Goal: Information Seeking & Learning: Learn about a topic

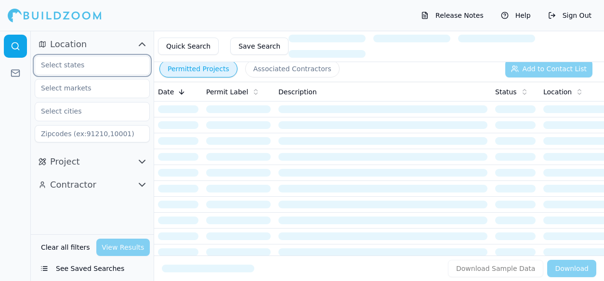
click at [104, 67] on input "text" at bounding box center [86, 64] width 102 height 17
click at [98, 89] on div "[US_STATE]" at bounding box center [92, 87] width 110 height 15
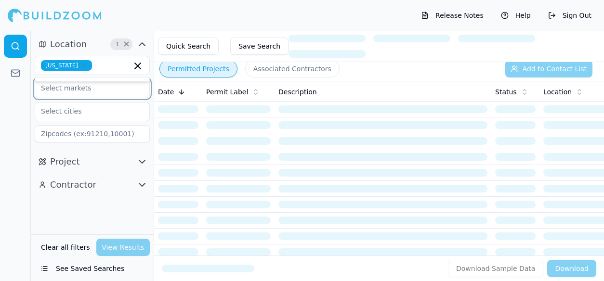
click at [98, 89] on input "text" at bounding box center [86, 88] width 102 height 17
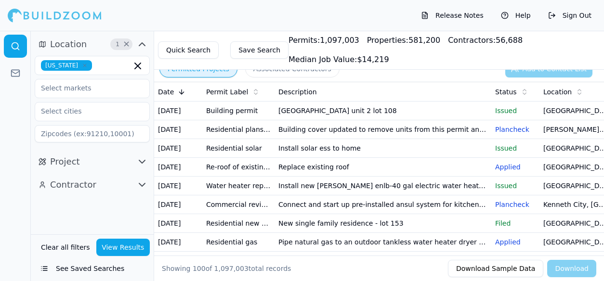
click at [21, 103] on div at bounding box center [15, 156] width 31 height 251
click at [65, 106] on input "text" at bounding box center [86, 111] width 102 height 17
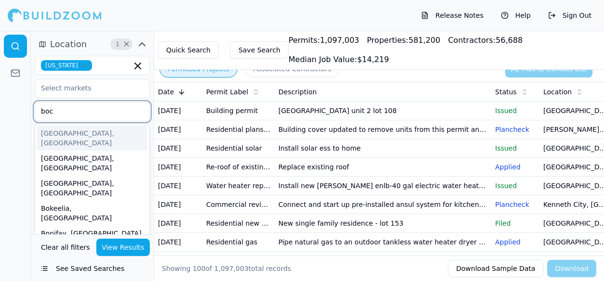
type input "boca"
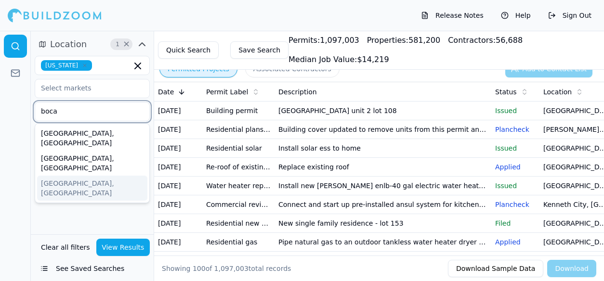
click at [77, 176] on div "[GEOGRAPHIC_DATA], [GEOGRAPHIC_DATA]" at bounding box center [92, 188] width 110 height 25
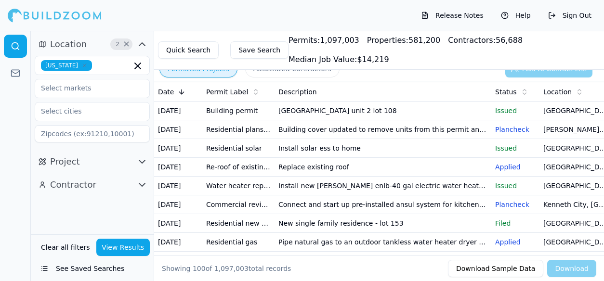
click at [18, 136] on div at bounding box center [15, 156] width 31 height 251
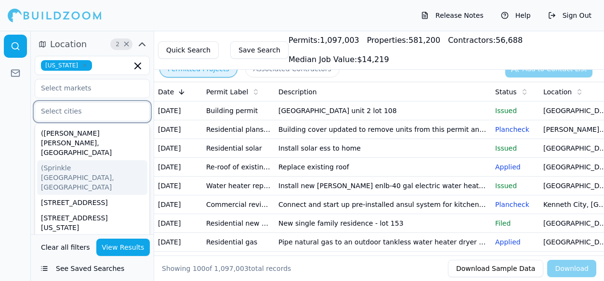
click at [49, 109] on input "text" at bounding box center [86, 111] width 102 height 17
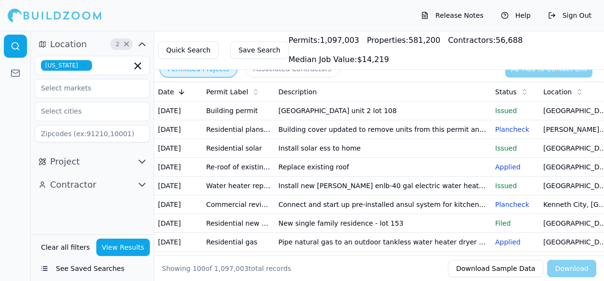
click at [14, 109] on div at bounding box center [15, 156] width 31 height 251
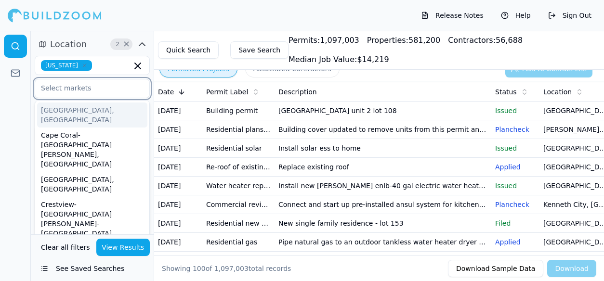
click at [97, 89] on input "text" at bounding box center [86, 88] width 102 height 17
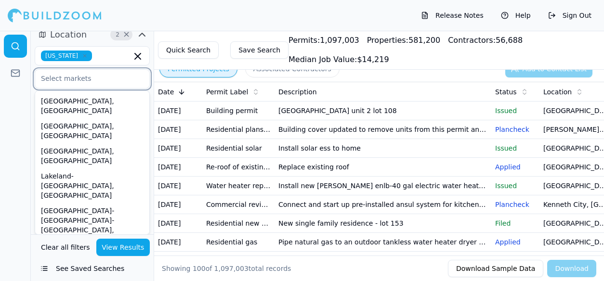
scroll to position [153, 0]
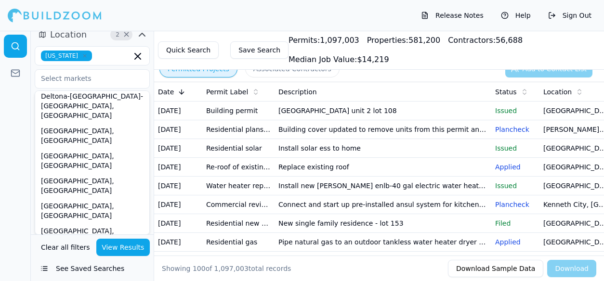
click at [17, 138] on div at bounding box center [15, 156] width 31 height 251
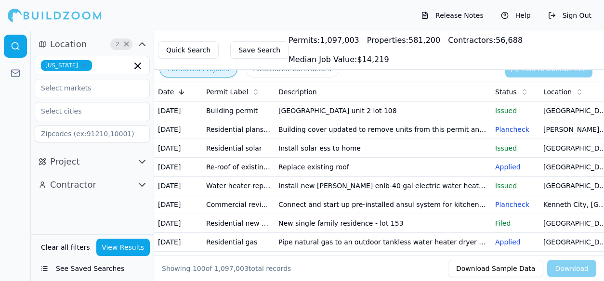
scroll to position [0, 0]
click at [113, 160] on button "Project" at bounding box center [92, 161] width 115 height 15
click at [143, 185] on icon "button" at bounding box center [142, 185] width 6 height 3
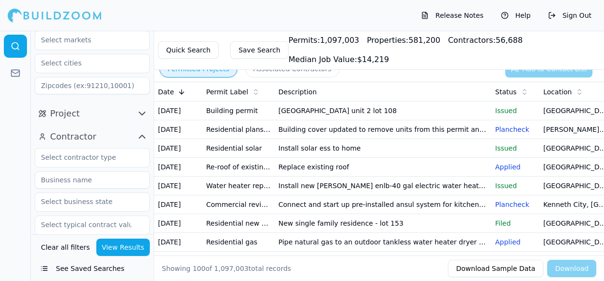
click at [141, 135] on icon "button" at bounding box center [142, 137] width 12 height 12
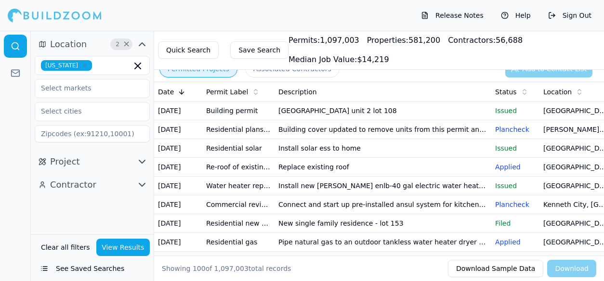
click at [109, 251] on button "View Results" at bounding box center [123, 247] width 54 height 17
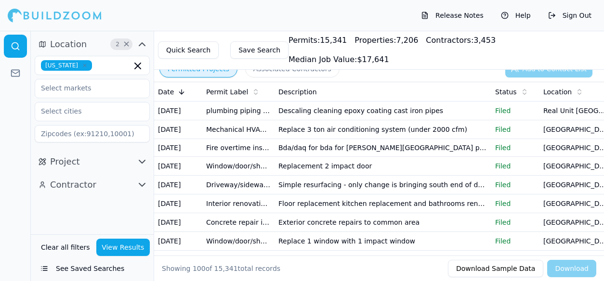
click at [180, 44] on button "Quick Search" at bounding box center [188, 49] width 61 height 17
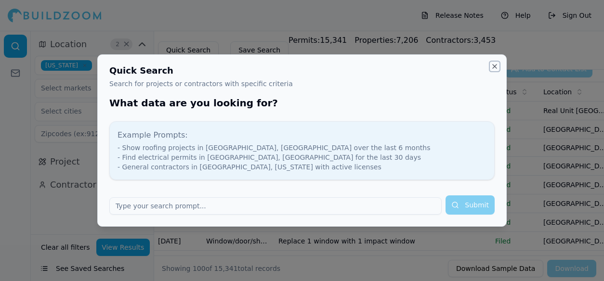
click at [495, 67] on button "Close" at bounding box center [495, 67] width 8 height 8
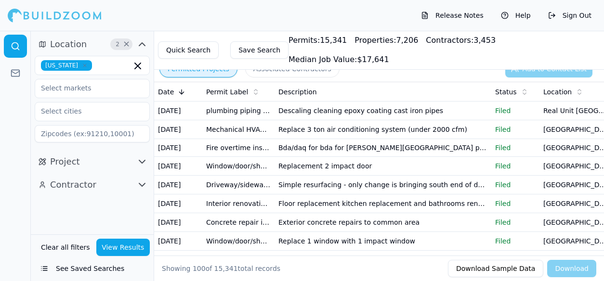
click at [140, 47] on icon "button" at bounding box center [142, 45] width 12 height 12
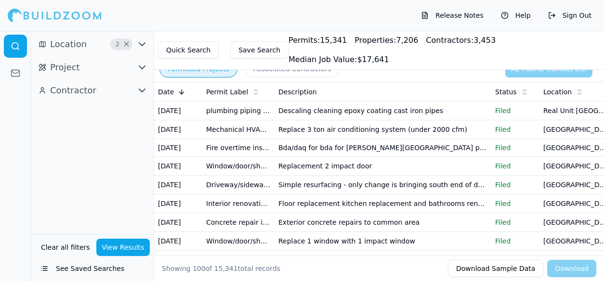
click at [142, 46] on icon "button" at bounding box center [142, 44] width 6 height 3
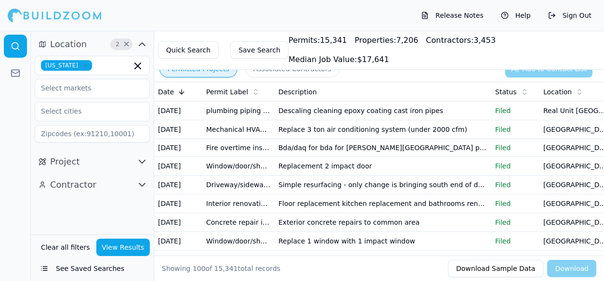
click at [143, 159] on icon "button" at bounding box center [142, 162] width 12 height 12
click at [141, 162] on icon "button" at bounding box center [142, 161] width 6 height 3
click at [554, 37] on div "Quick Search Save Search Permits: 15,341 Properties: 7,206 Contractors: 3,453 M…" at bounding box center [379, 50] width 450 height 39
click at [357, 55] on span "Median Job Value:" at bounding box center [323, 59] width 68 height 9
click at [60, 246] on button "Clear all filters" at bounding box center [66, 247] width 54 height 17
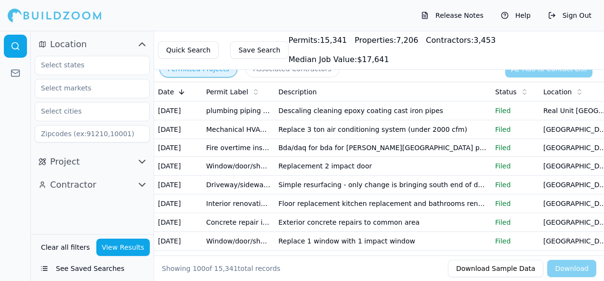
click at [46, 269] on button "See Saved Searches" at bounding box center [92, 268] width 115 height 17
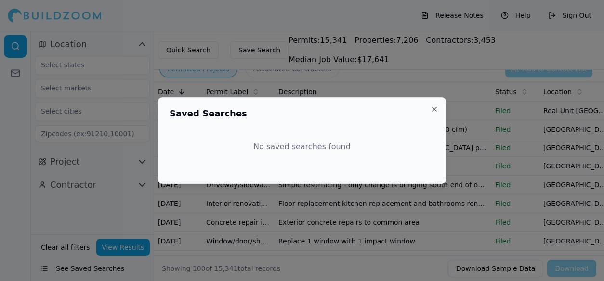
click at [435, 109] on button "Close" at bounding box center [435, 110] width 8 height 8
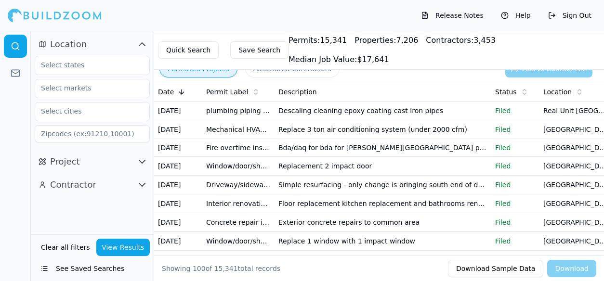
click at [281, 139] on td "Replace 3 ton air conditioning system (under 2000 cfm)" at bounding box center [383, 129] width 217 height 19
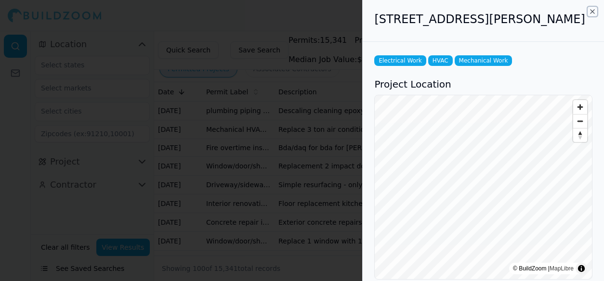
click at [593, 12] on icon "button" at bounding box center [593, 12] width 8 height 8
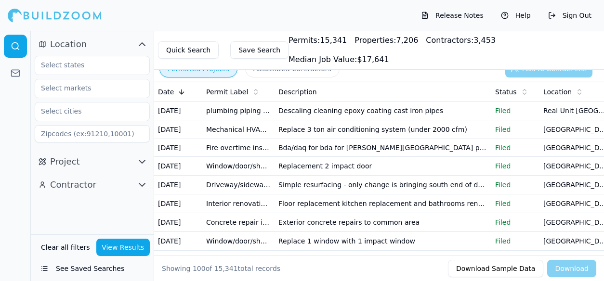
click at [289, 67] on button "Associated Contractors" at bounding box center [292, 68] width 94 height 17
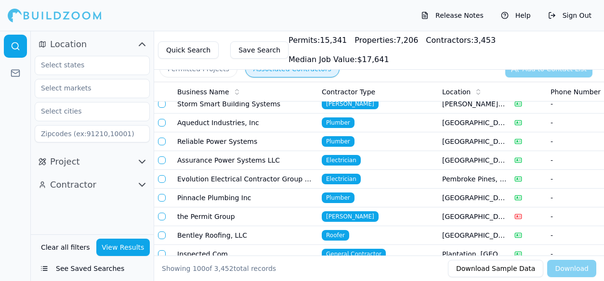
scroll to position [386, 0]
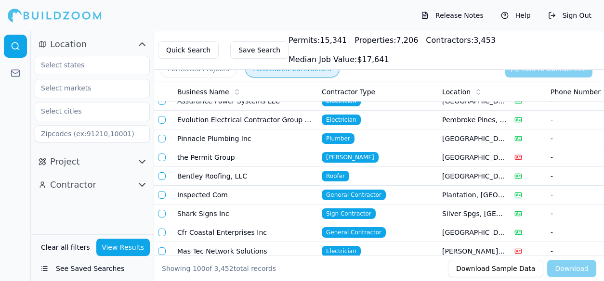
click at [370, 190] on span "General Contractor" at bounding box center [354, 195] width 64 height 11
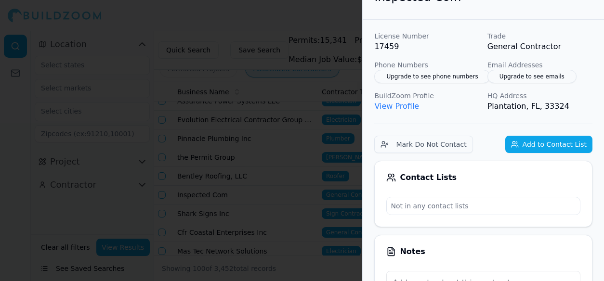
scroll to position [0, 0]
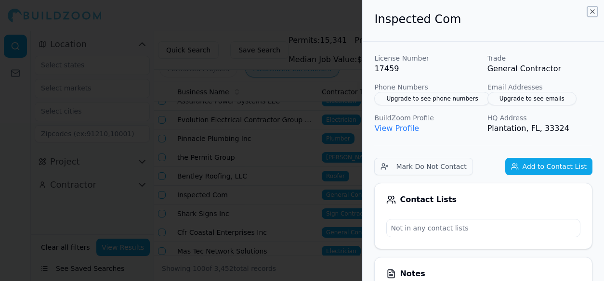
click at [593, 9] on icon "button" at bounding box center [593, 12] width 8 height 8
